Goal: Learn about a topic

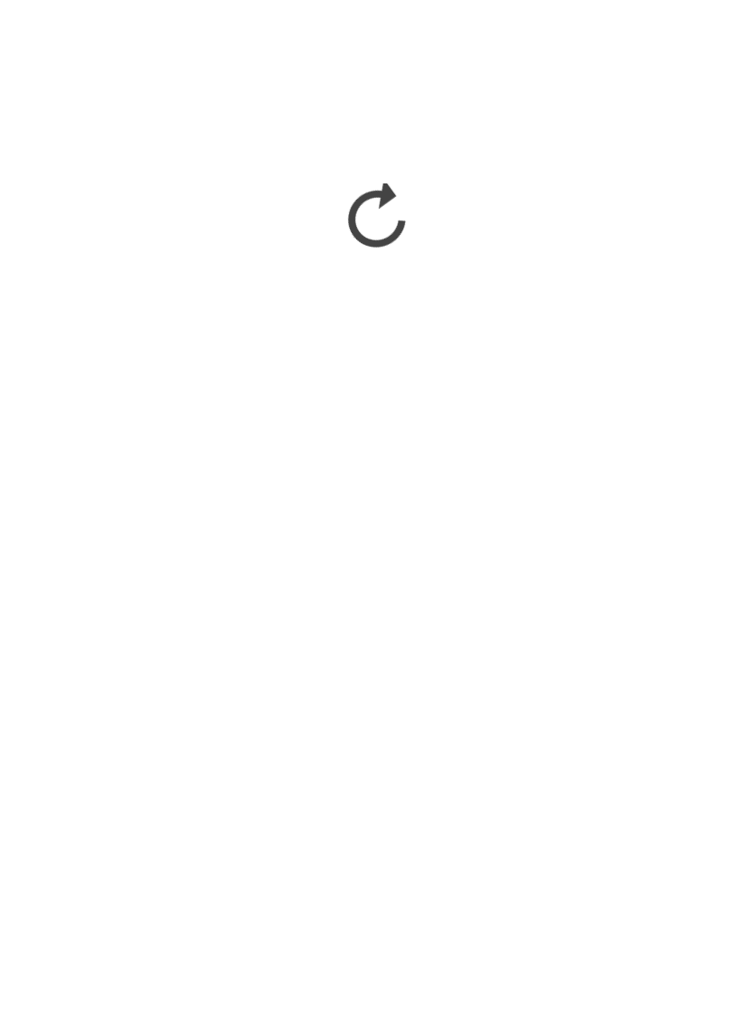
scroll to position [2621, 0]
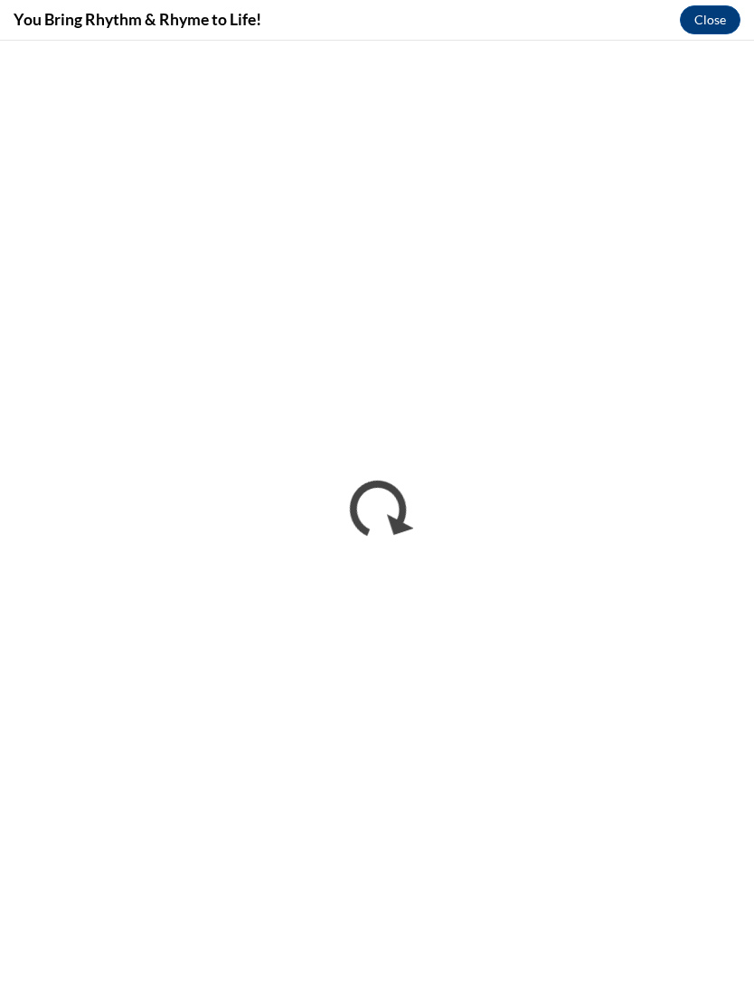
click at [708, 23] on button "Close" at bounding box center [709, 19] width 61 height 29
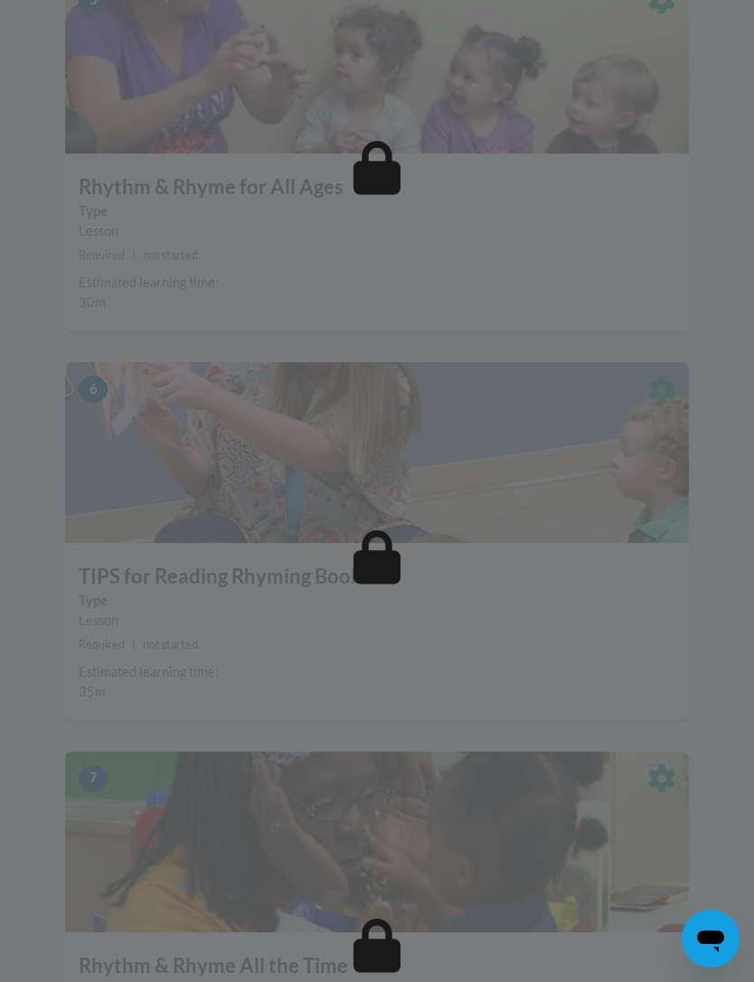
click at [446, 5] on div at bounding box center [377, 491] width 754 height 982
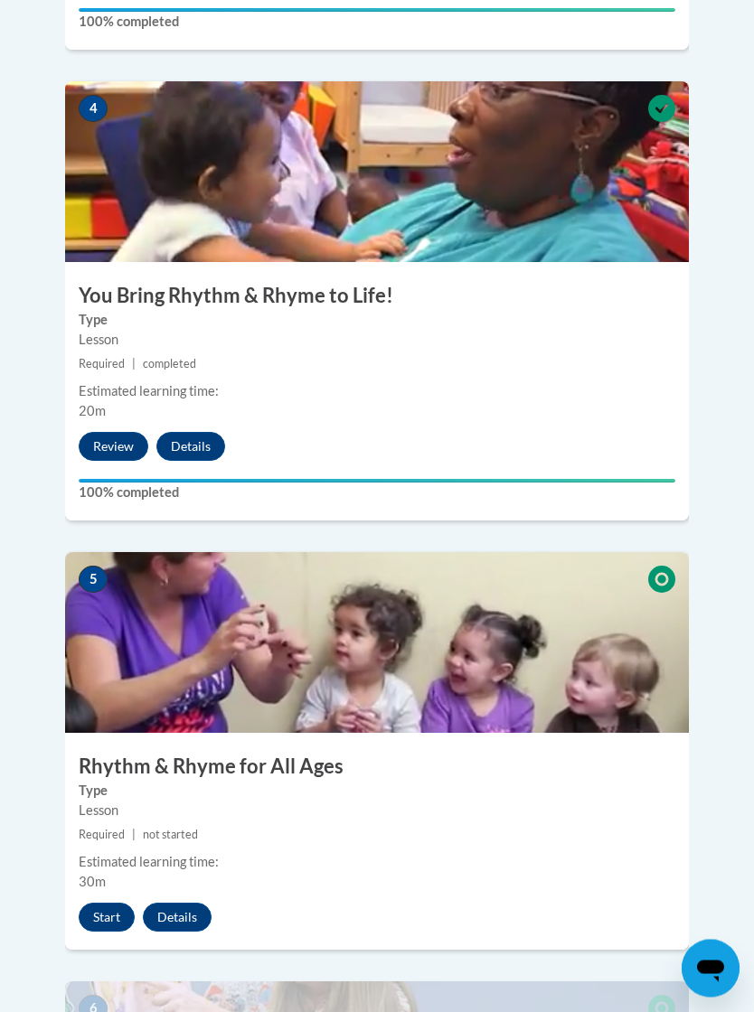
scroll to position [2064, 0]
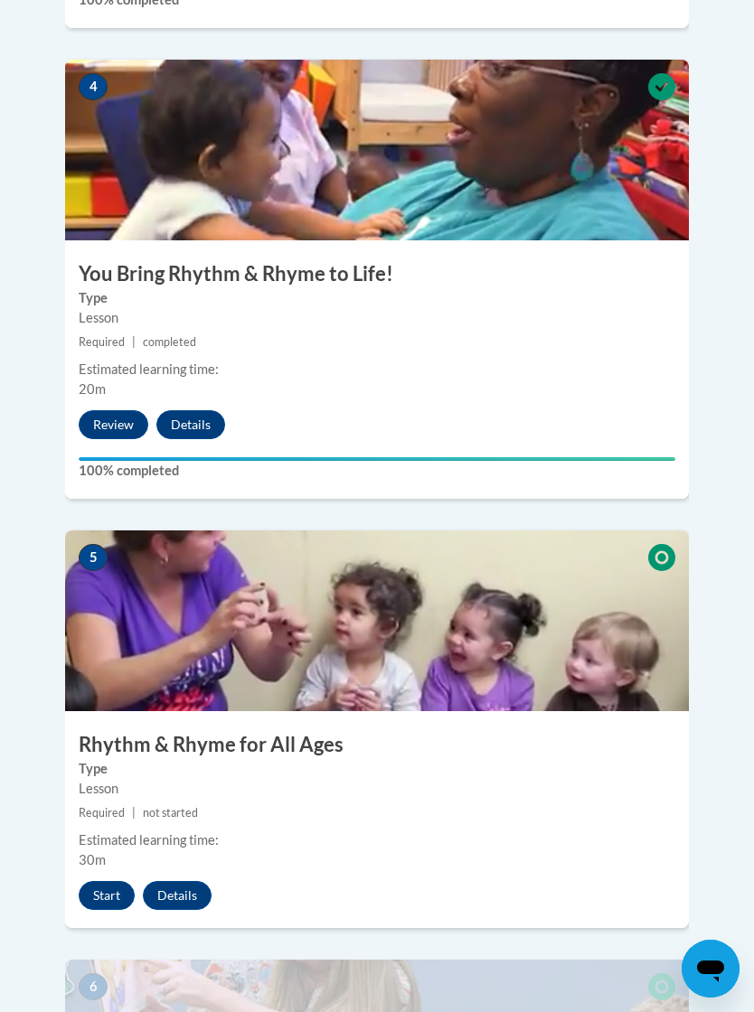
click at [117, 881] on button "Start" at bounding box center [107, 895] width 56 height 29
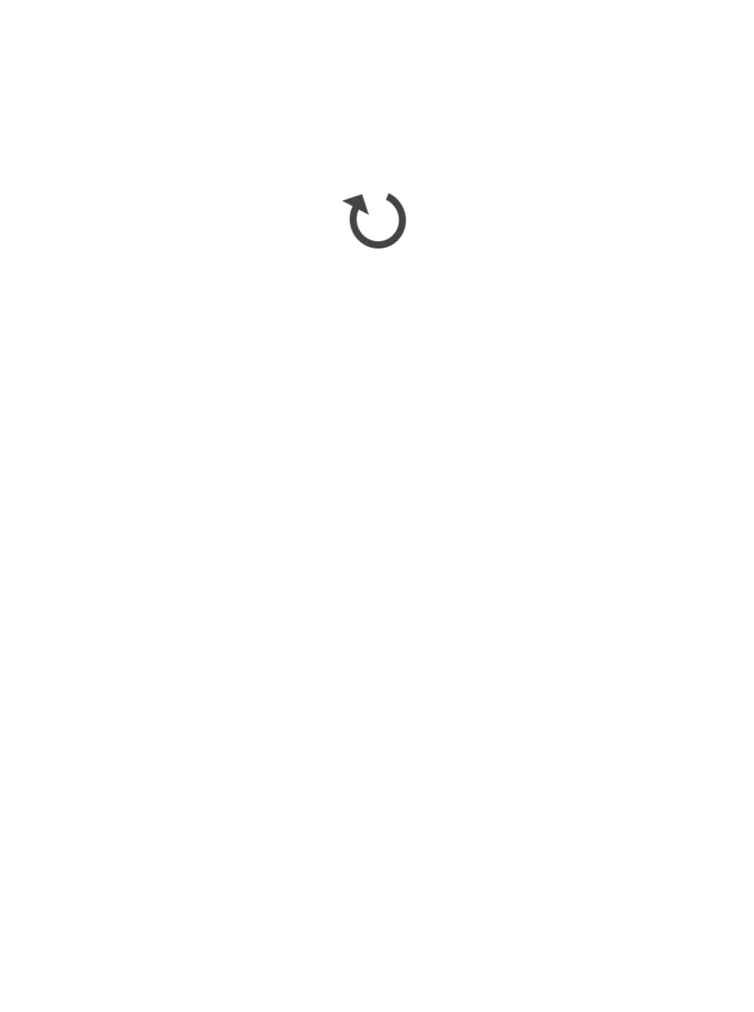
scroll to position [2901, 0]
